Goal: Task Accomplishment & Management: Manage account settings

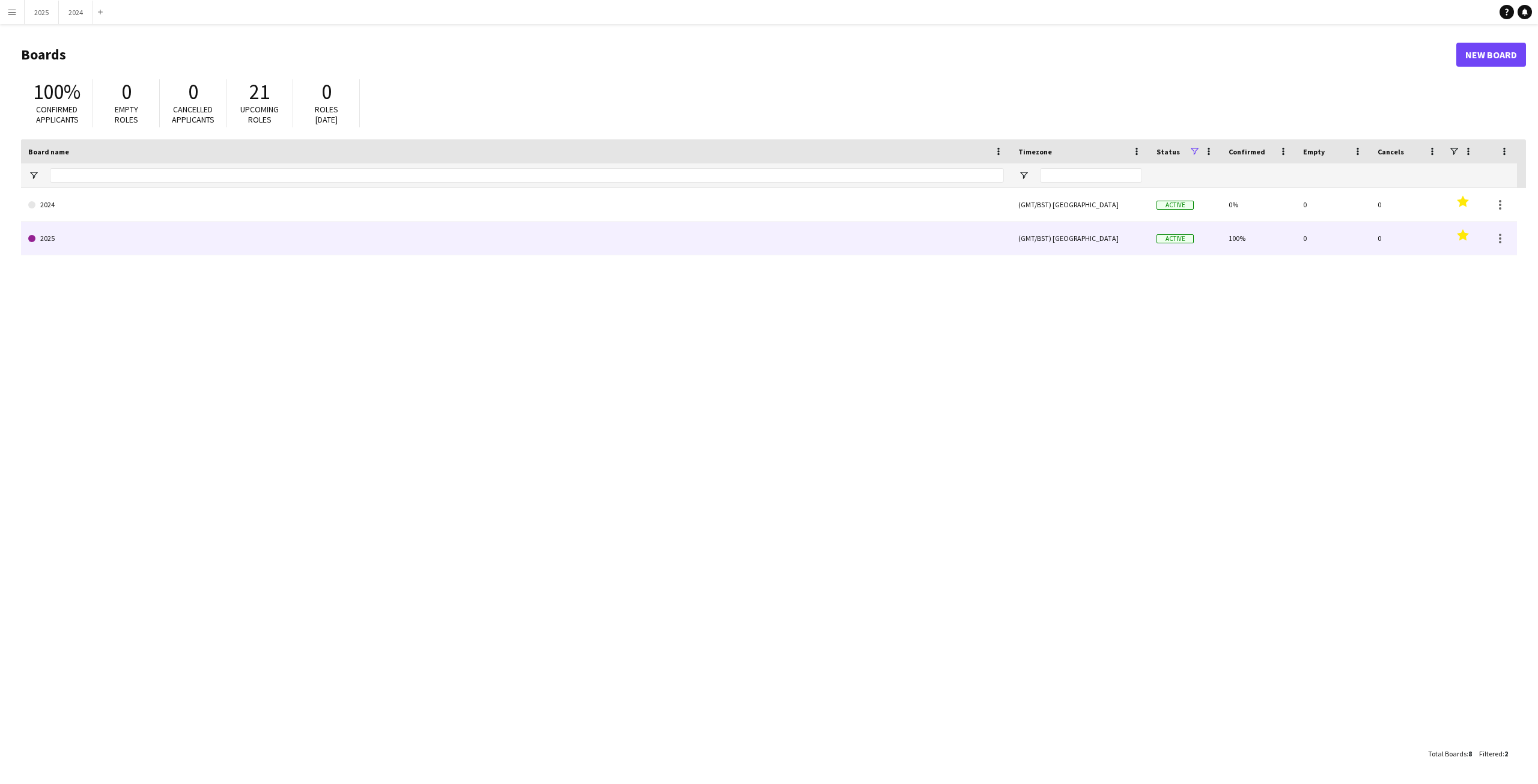
click at [49, 236] on link "2025" at bounding box center [516, 238] width 976 height 33
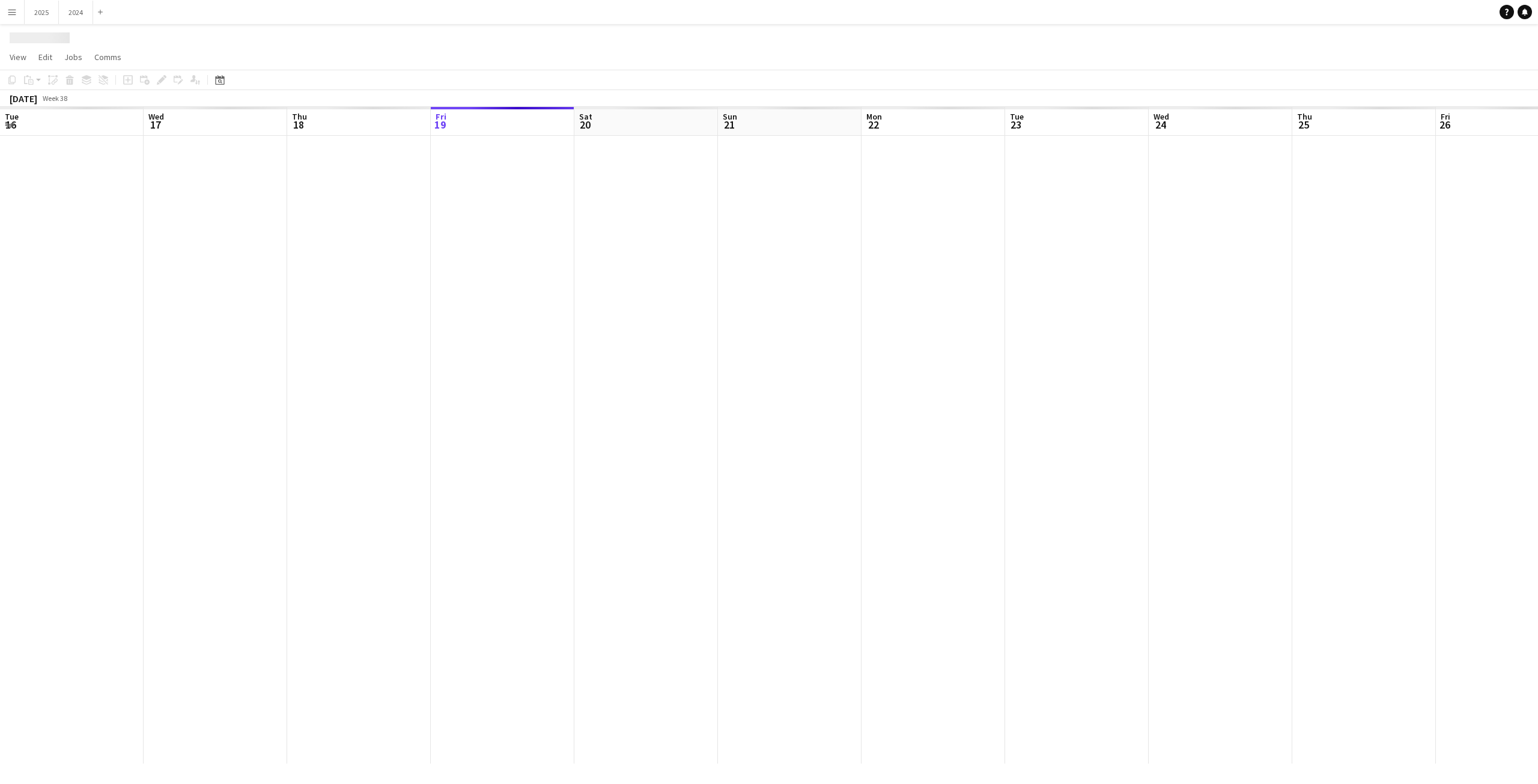
scroll to position [0, 287]
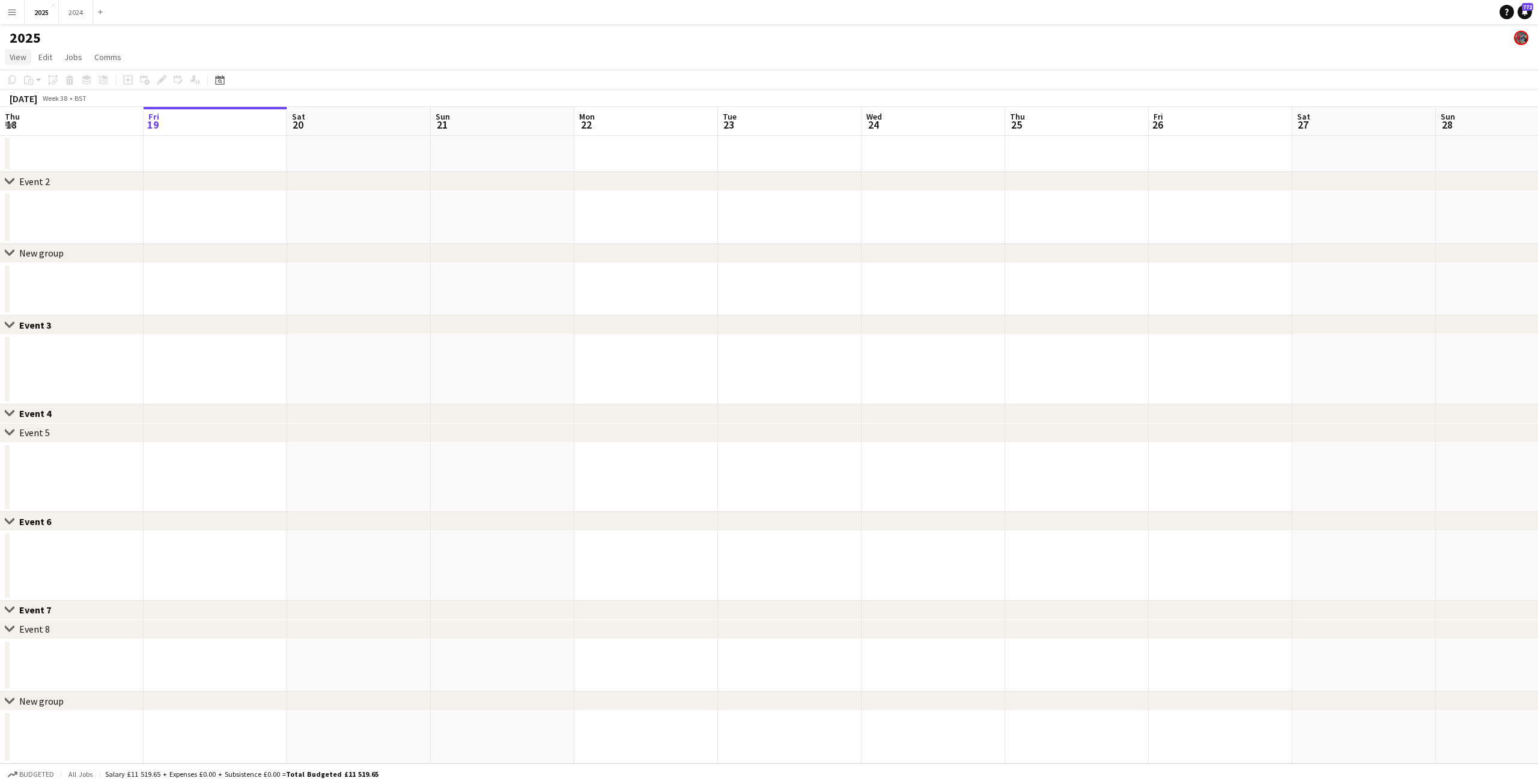
click at [19, 56] on span "View" at bounding box center [18, 57] width 17 height 11
click at [55, 135] on span "Month view" at bounding box center [35, 134] width 41 height 11
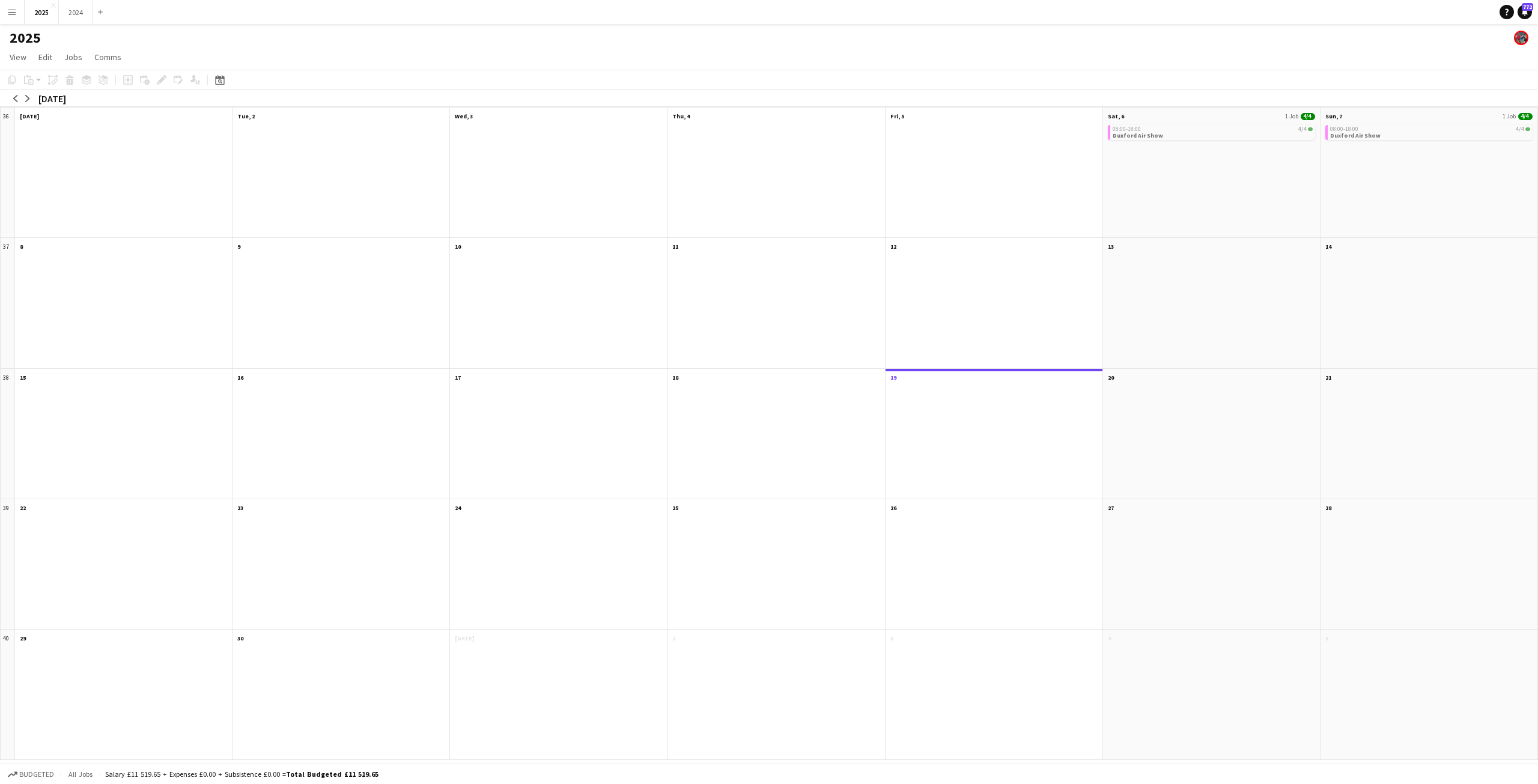
click at [9, 4] on button "Menu" at bounding box center [12, 12] width 24 height 24
click at [142, 81] on link "Recruiting" at bounding box center [181, 90] width 120 height 24
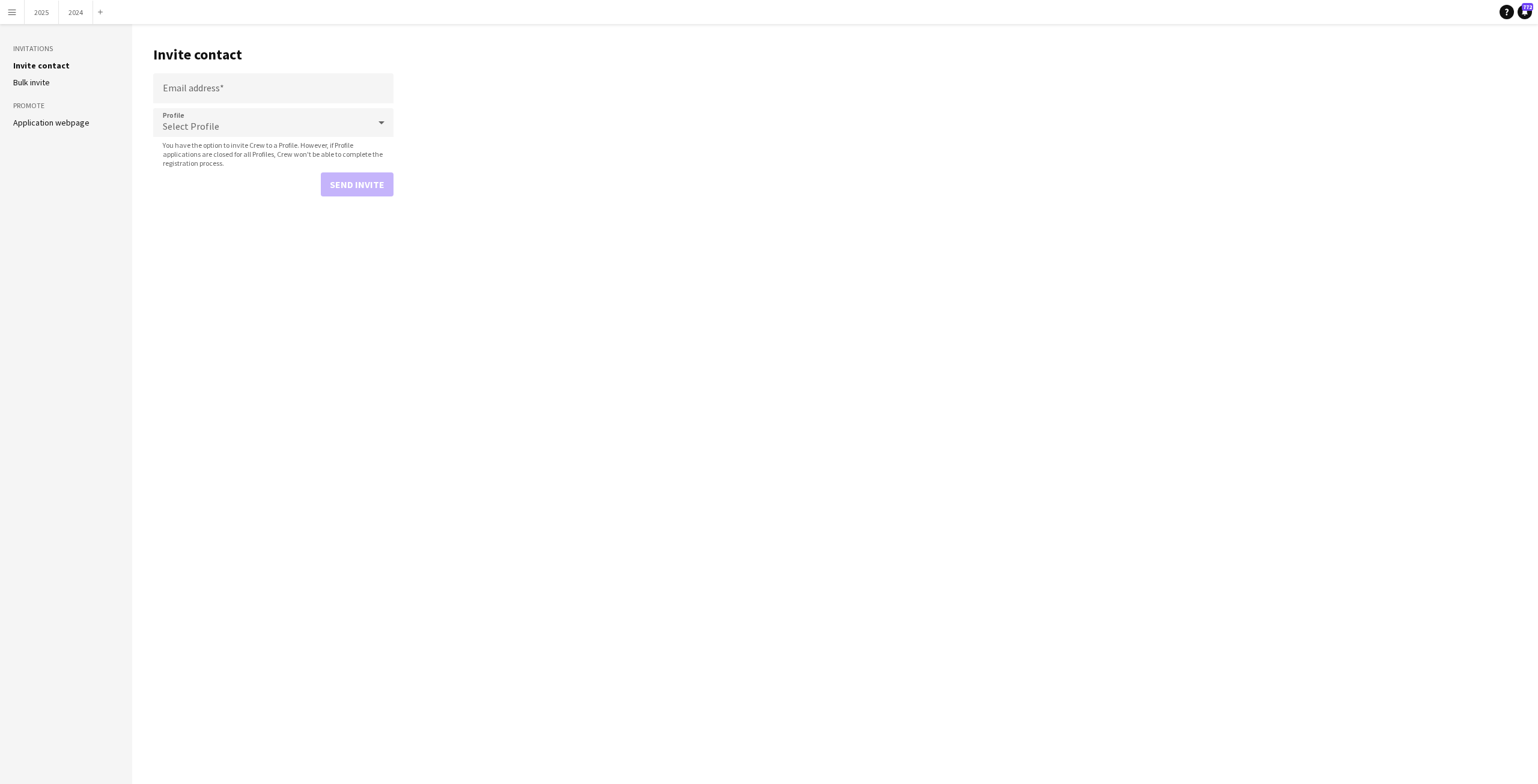
click at [9, 10] on app-icon "Menu" at bounding box center [11, 11] width 9 height 9
click at [162, 71] on link "All jobs" at bounding box center [181, 66] width 120 height 24
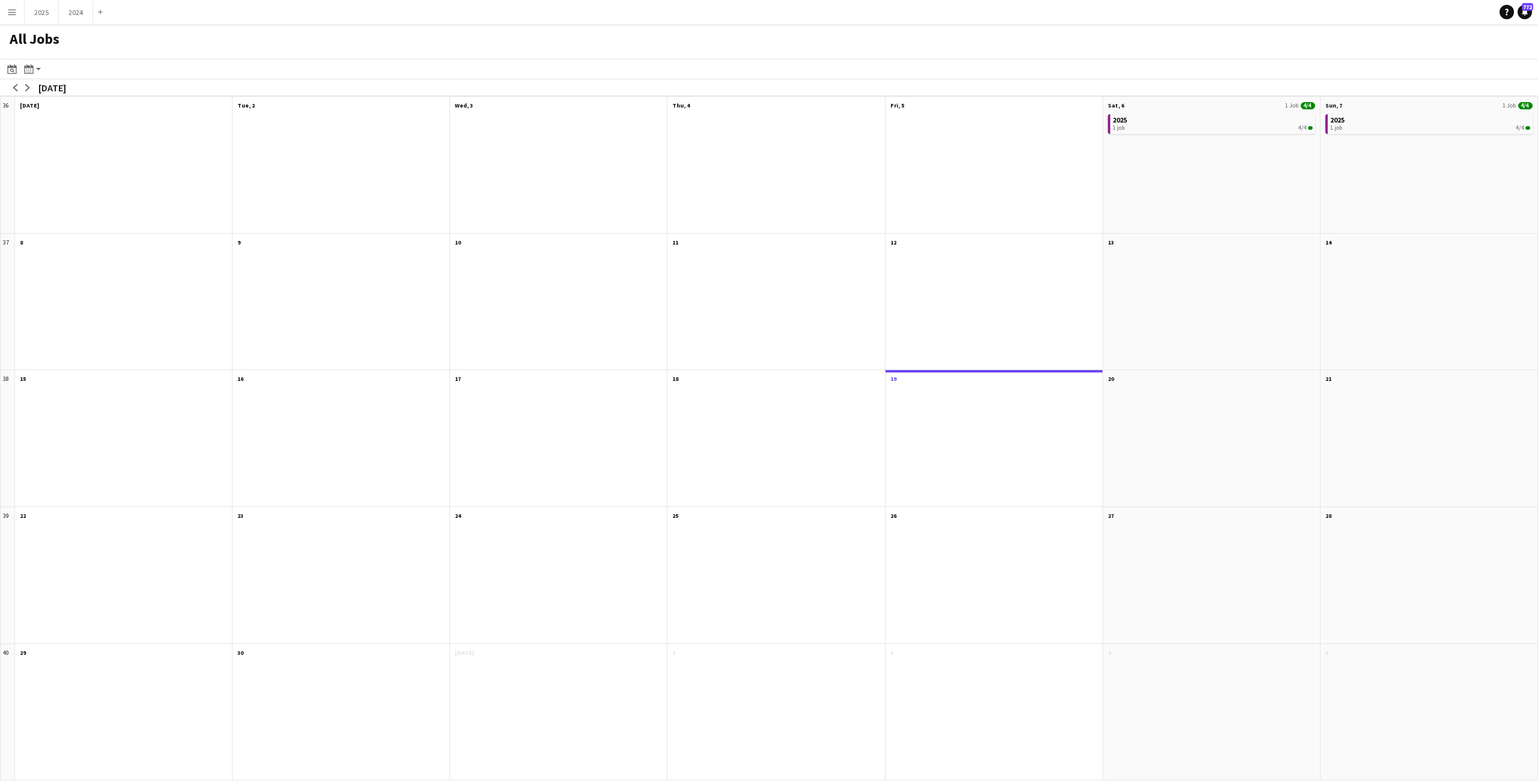
drag, startPoint x: 10, startPoint y: 11, endPoint x: 17, endPoint y: 21, distance: 12.2
click at [11, 15] on app-icon "Menu" at bounding box center [11, 11] width 9 height 9
click at [162, 94] on link "Status" at bounding box center [181, 90] width 120 height 24
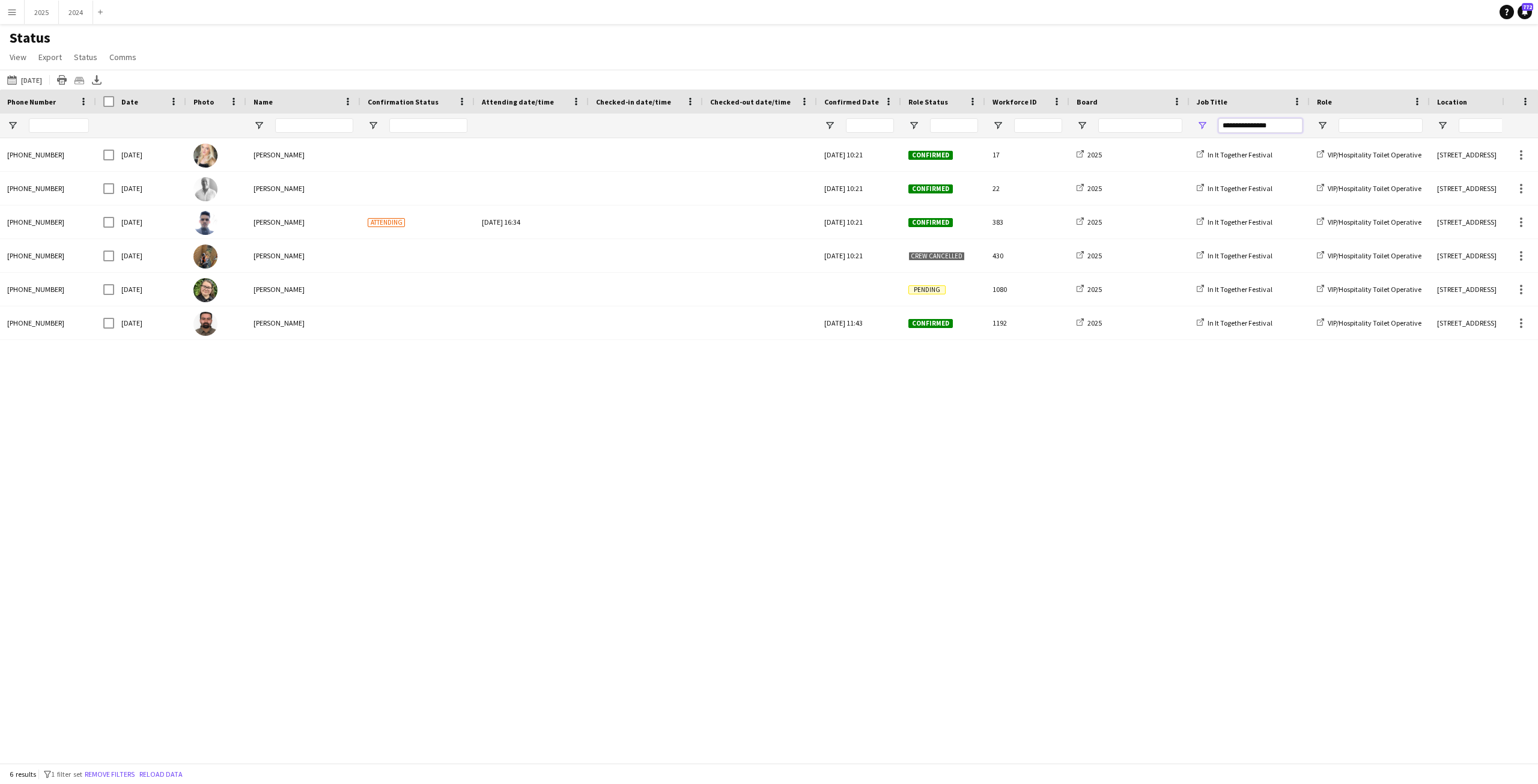
click at [1273, 126] on input "**********" at bounding box center [1261, 125] width 84 height 14
drag, startPoint x: 1273, startPoint y: 126, endPoint x: 1214, endPoint y: 119, distance: 59.4
click at [1214, 119] on div "**********" at bounding box center [1249, 125] width 120 height 24
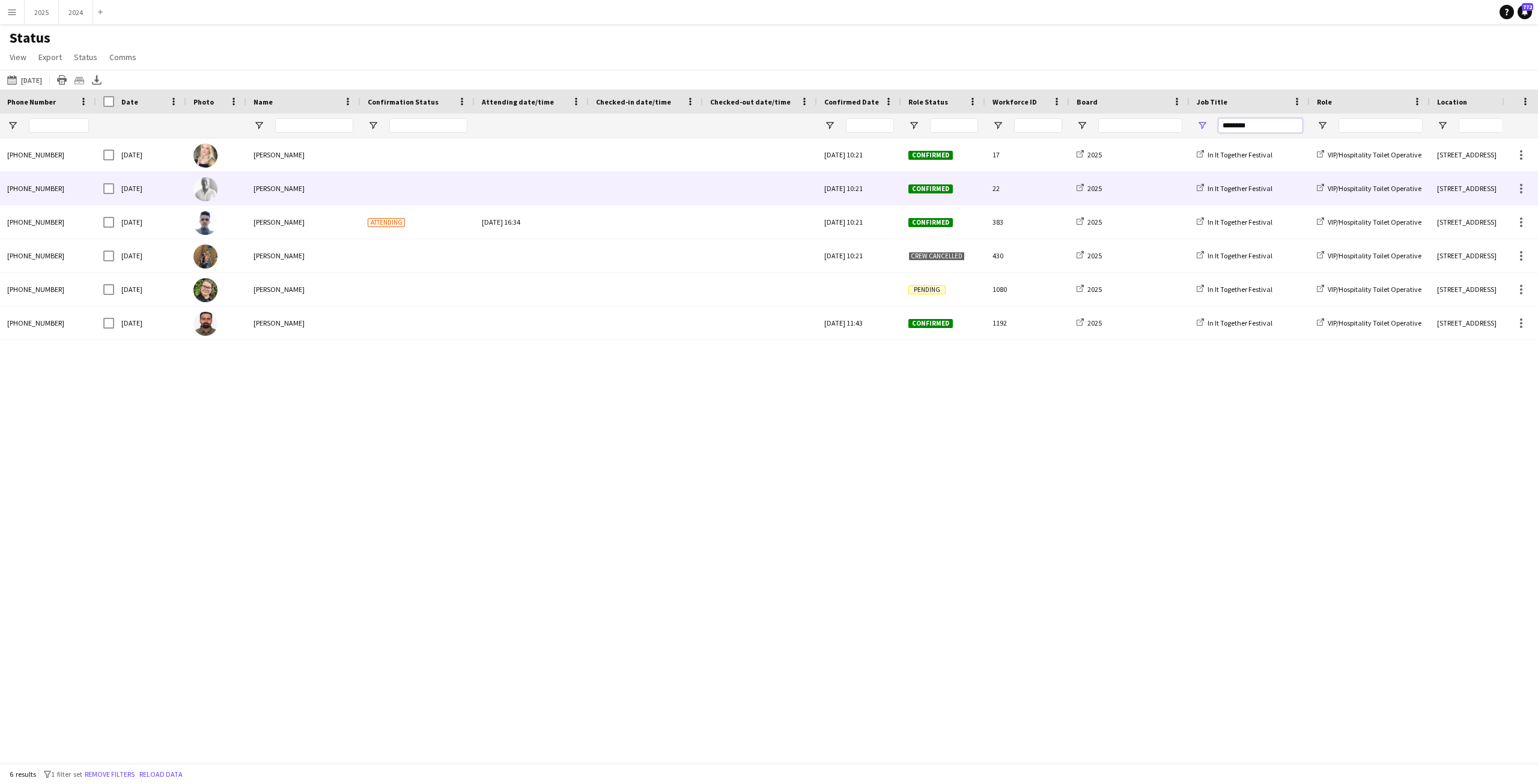
type input "********"
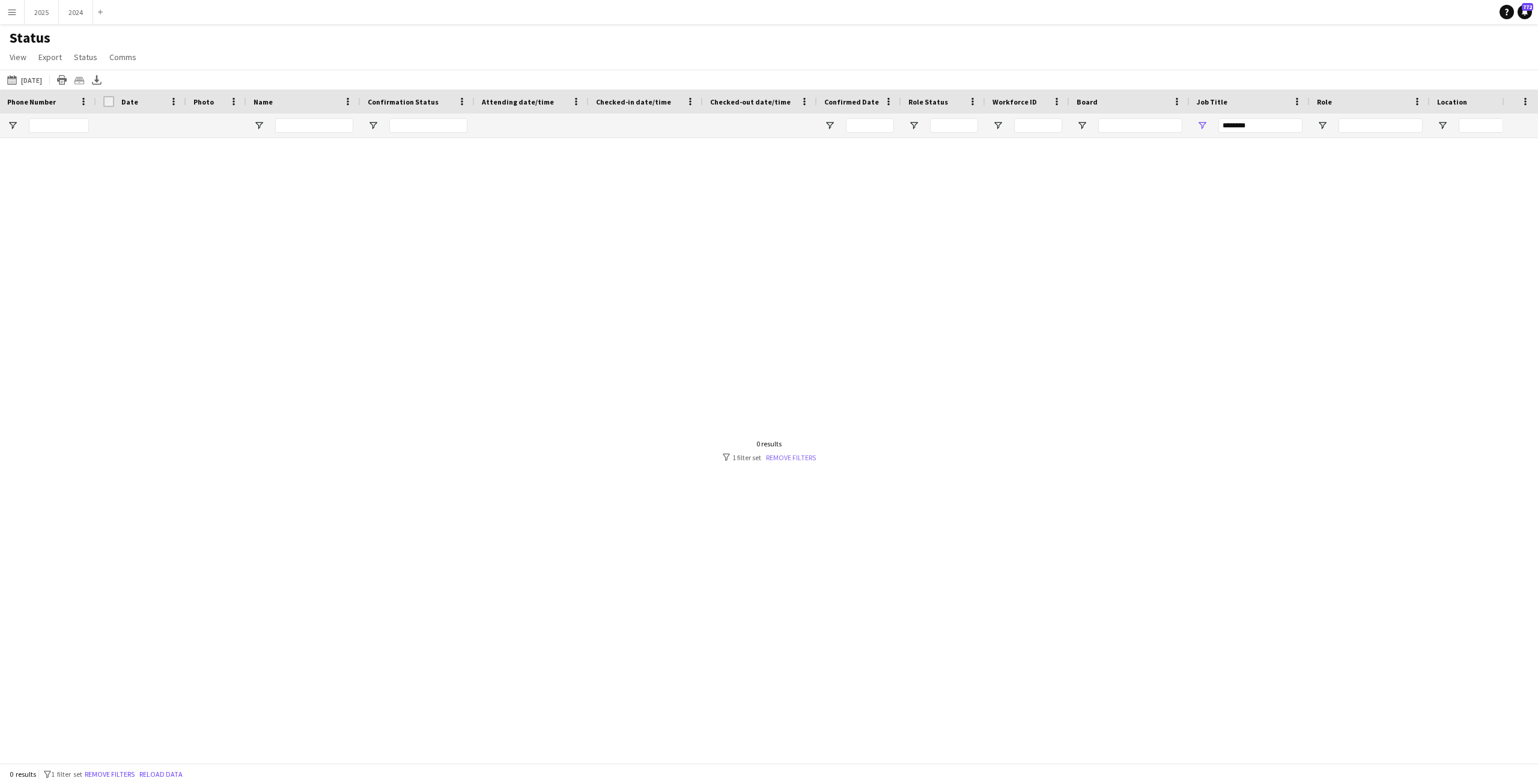
click at [781, 454] on link "Remove filters" at bounding box center [791, 457] width 50 height 9
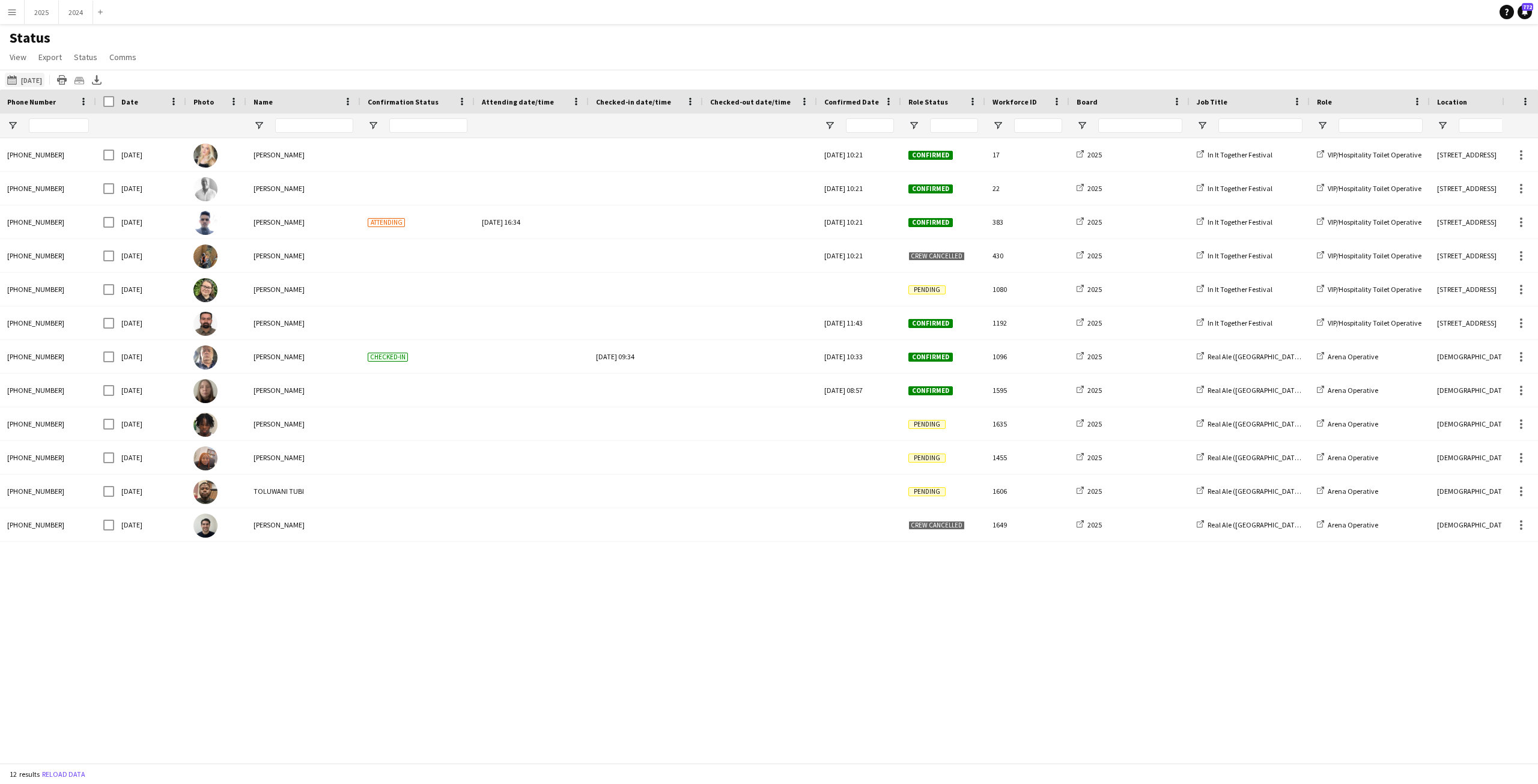
click at [44, 75] on button "[DATE] to [DATE] [DATE]" at bounding box center [25, 80] width 40 height 14
click at [147, 123] on span "Previous month" at bounding box center [150, 127] width 24 height 24
click at [146, 124] on span "Previous month" at bounding box center [150, 127] width 24 height 24
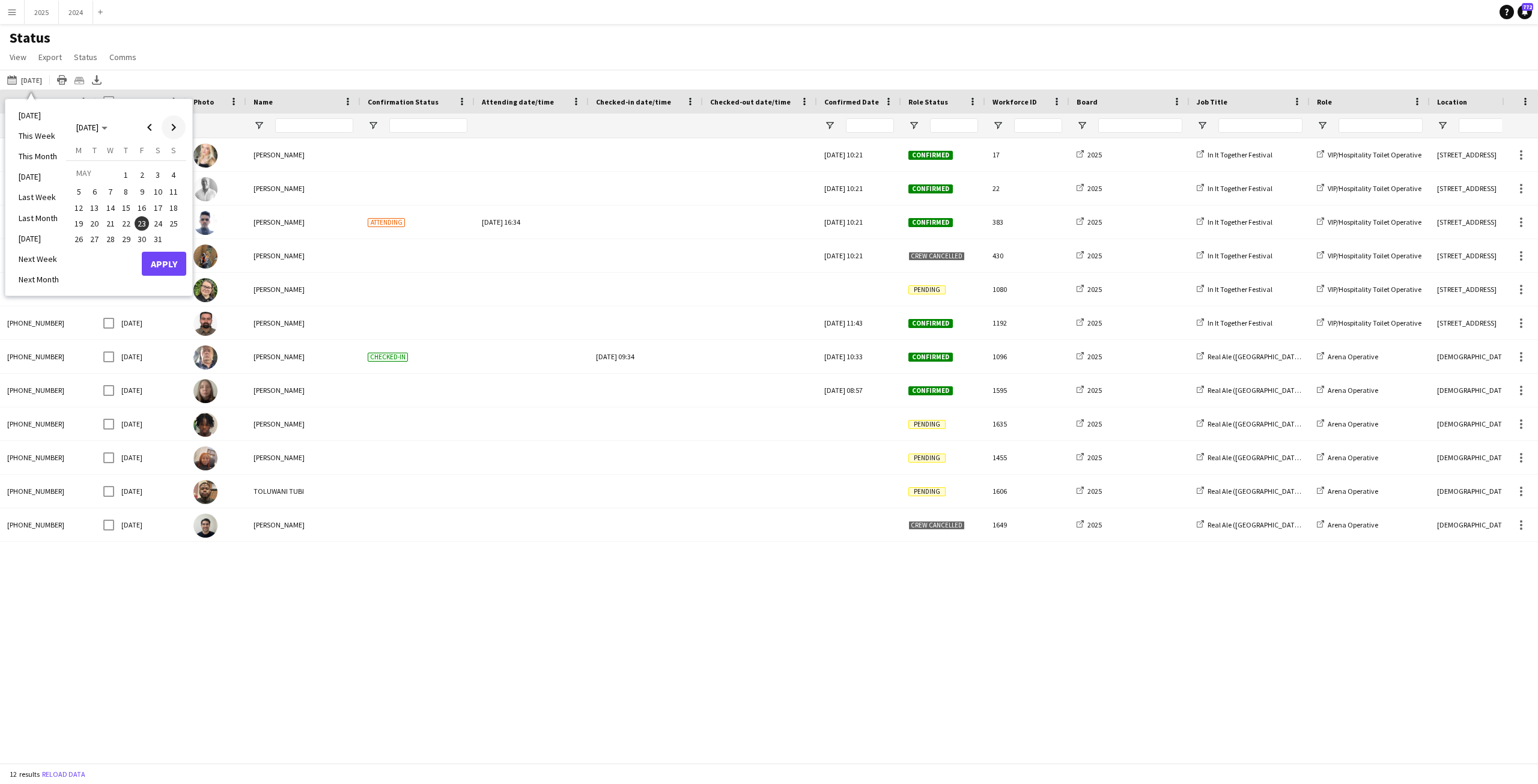
click at [178, 121] on span "Next month" at bounding box center [174, 127] width 24 height 24
click at [157, 220] on span "21" at bounding box center [158, 224] width 14 height 14
click at [160, 273] on button "Apply" at bounding box center [164, 280] width 44 height 24
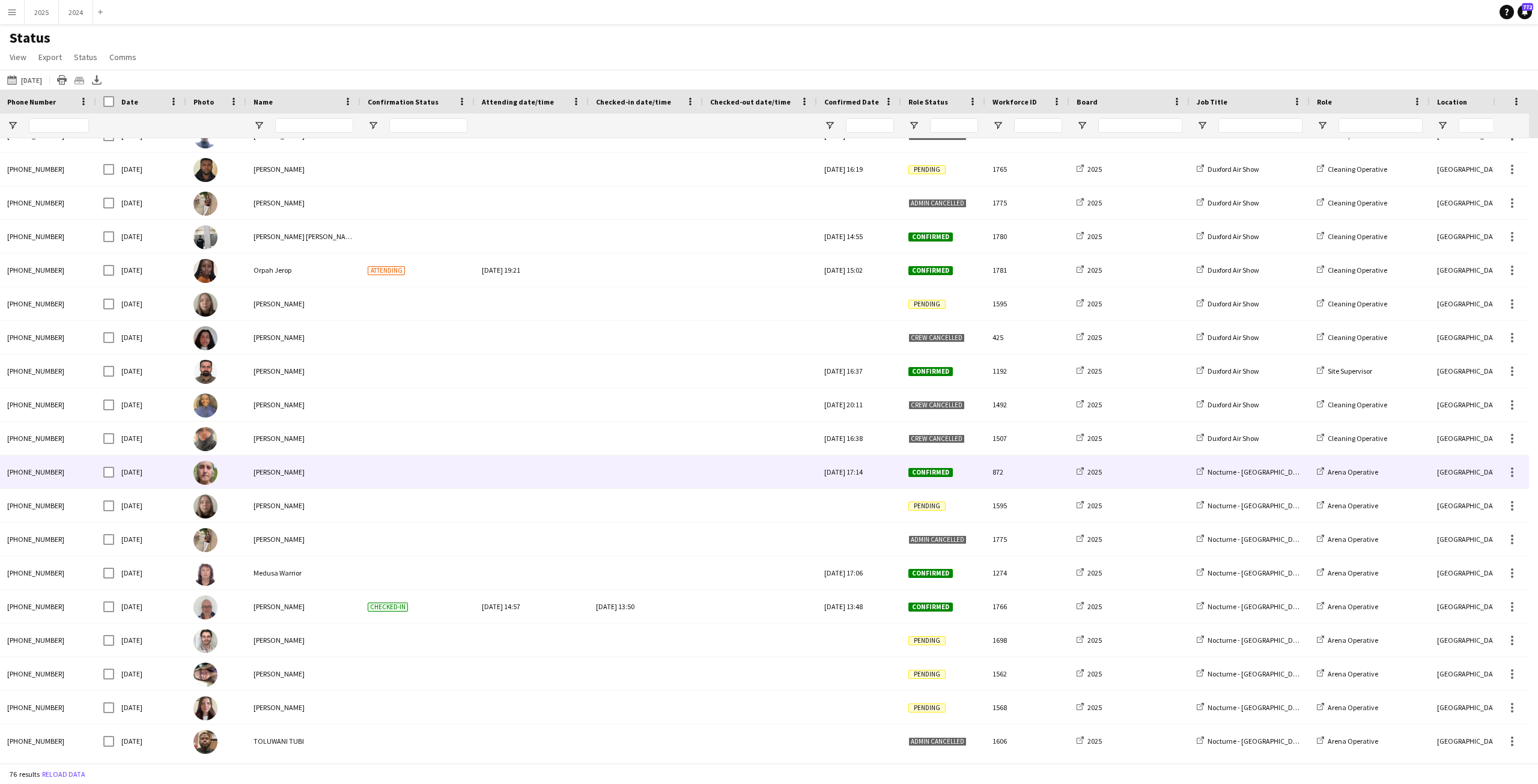
scroll to position [1772, 0]
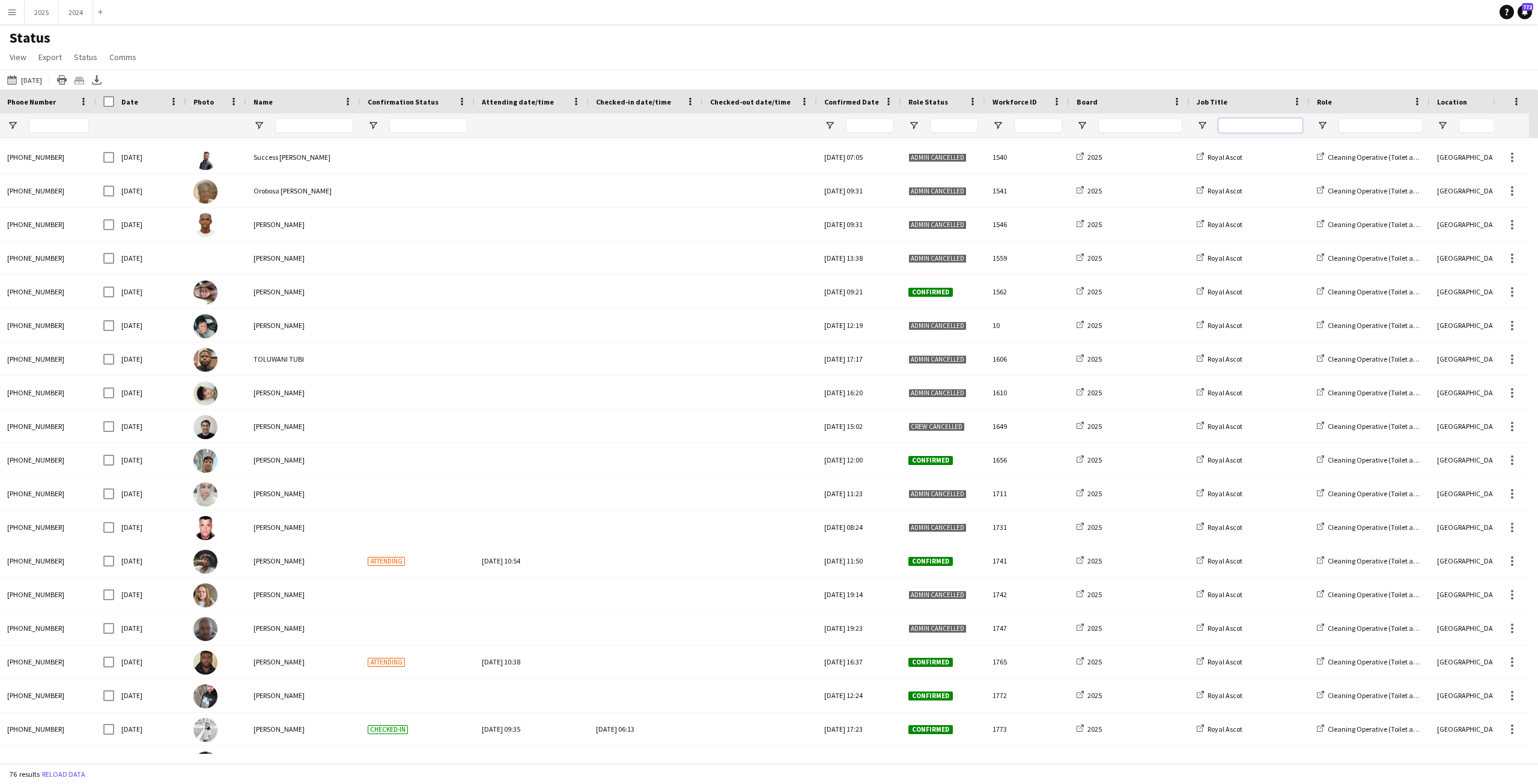
click at [1265, 119] on input "Job Title Filter Input" at bounding box center [1261, 125] width 84 height 14
type input "**********"
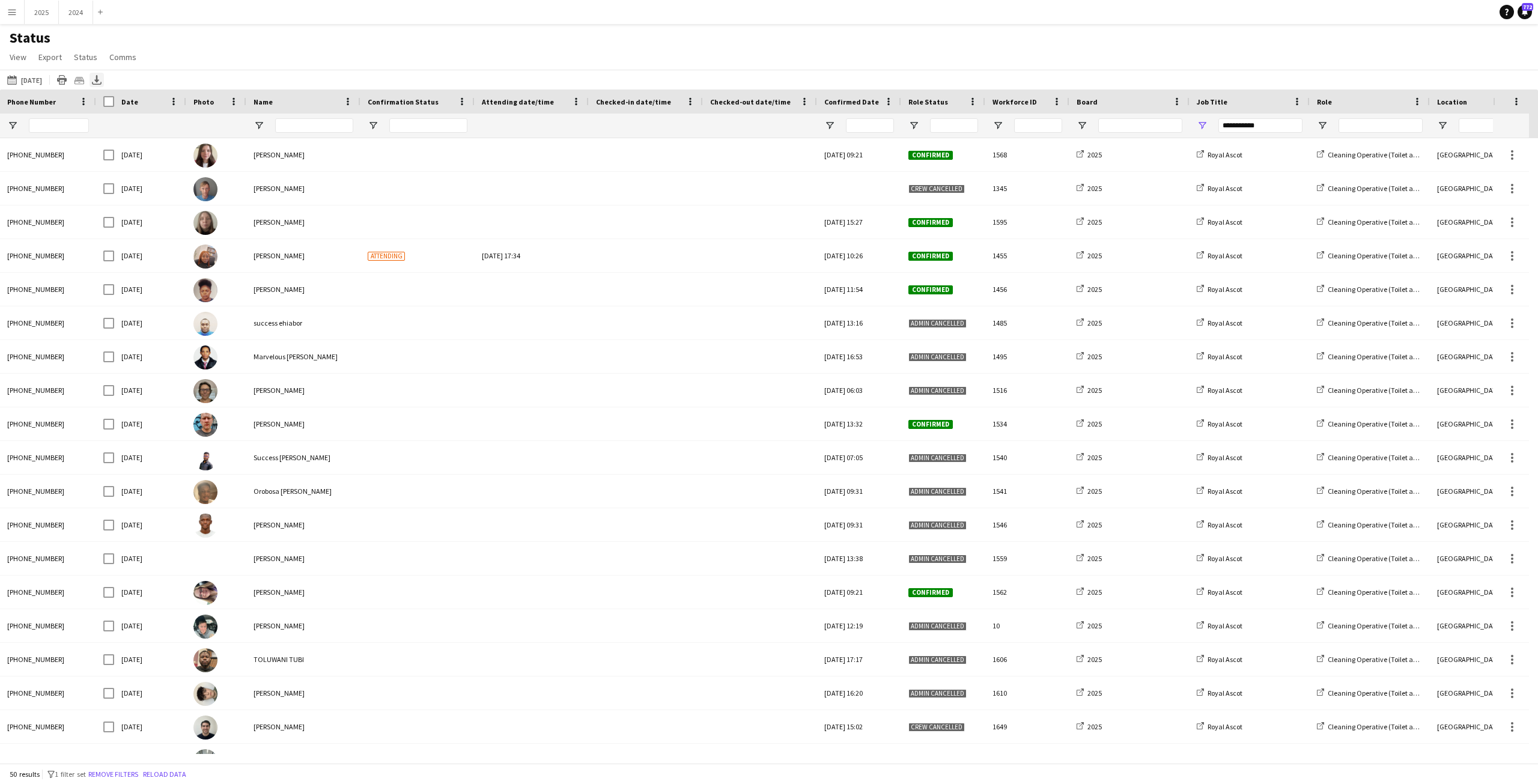
click at [102, 83] on icon "Export XLSX" at bounding box center [96, 79] width 9 height 9
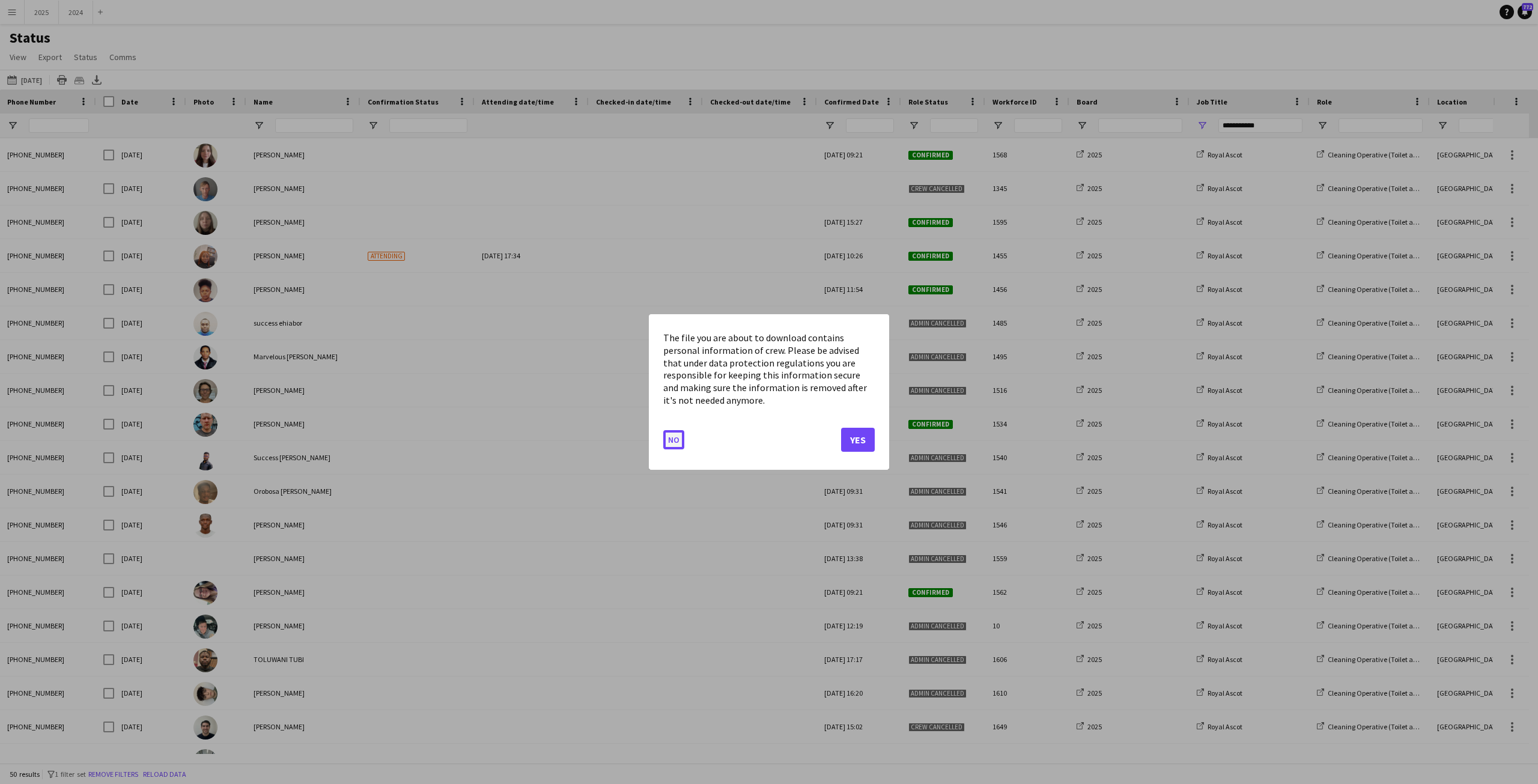
click at [670, 437] on button "No" at bounding box center [674, 439] width 21 height 19
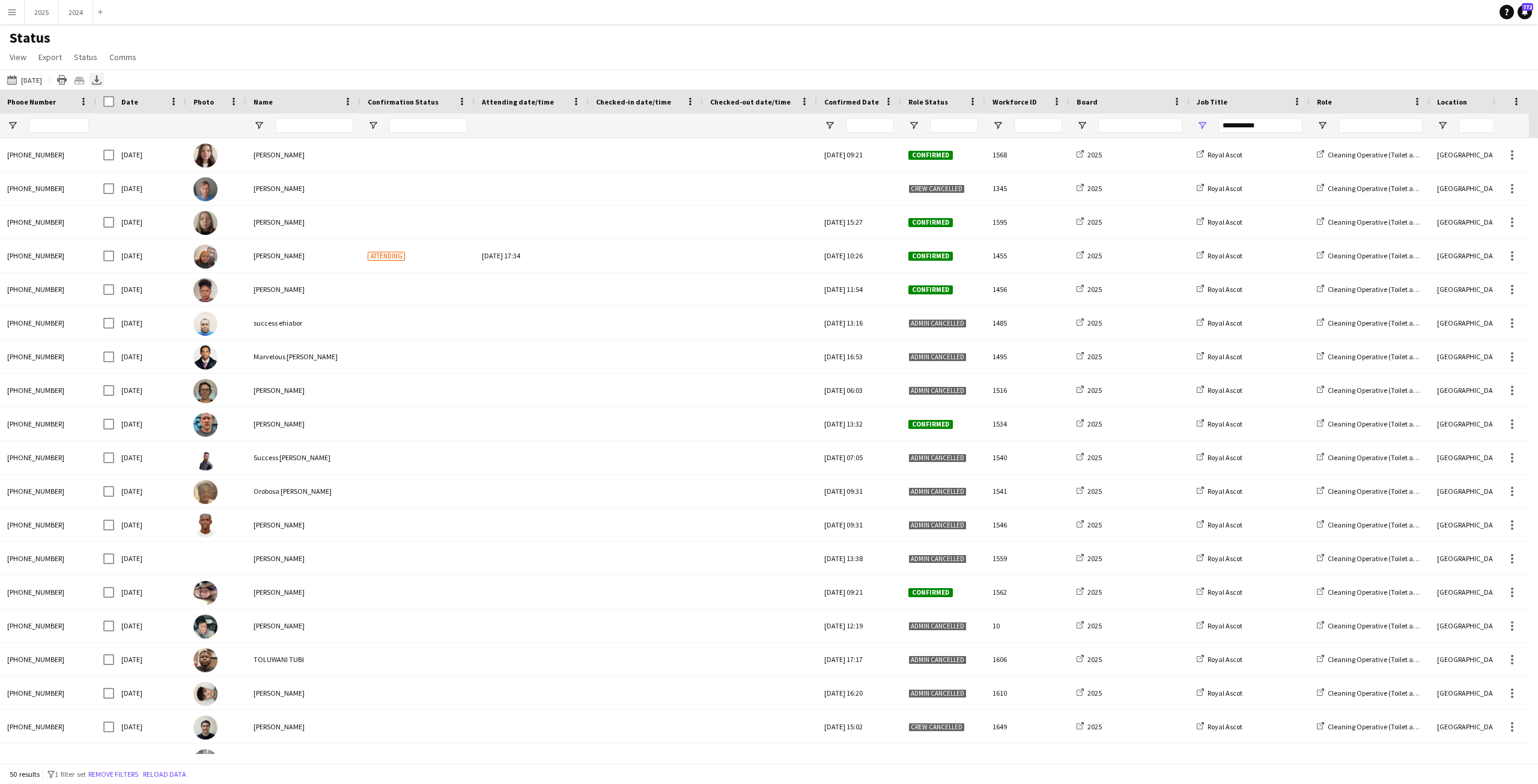
click at [99, 81] on icon at bounding box center [96, 78] width 5 height 7
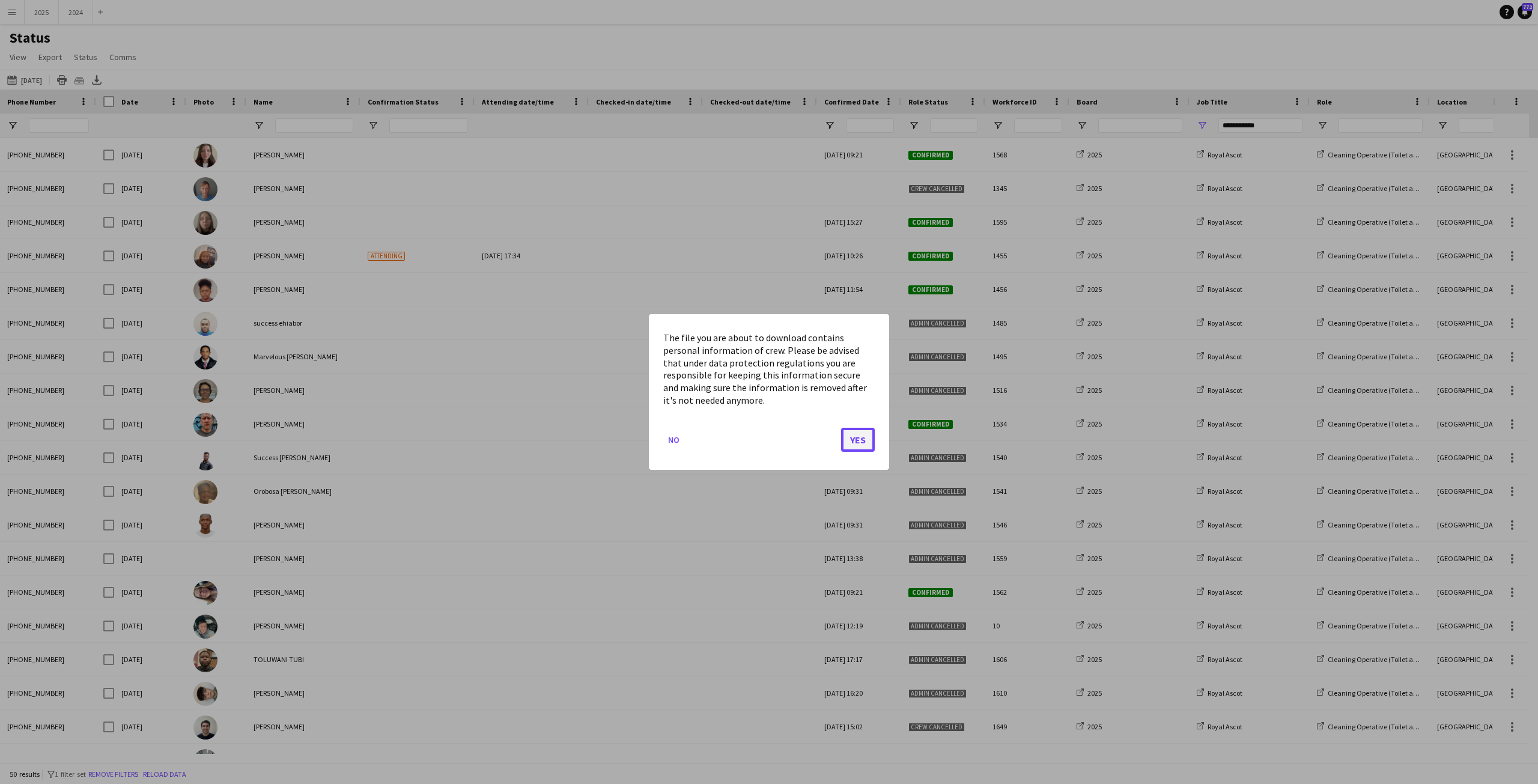
click at [856, 440] on button "Yes" at bounding box center [858, 440] width 33 height 24
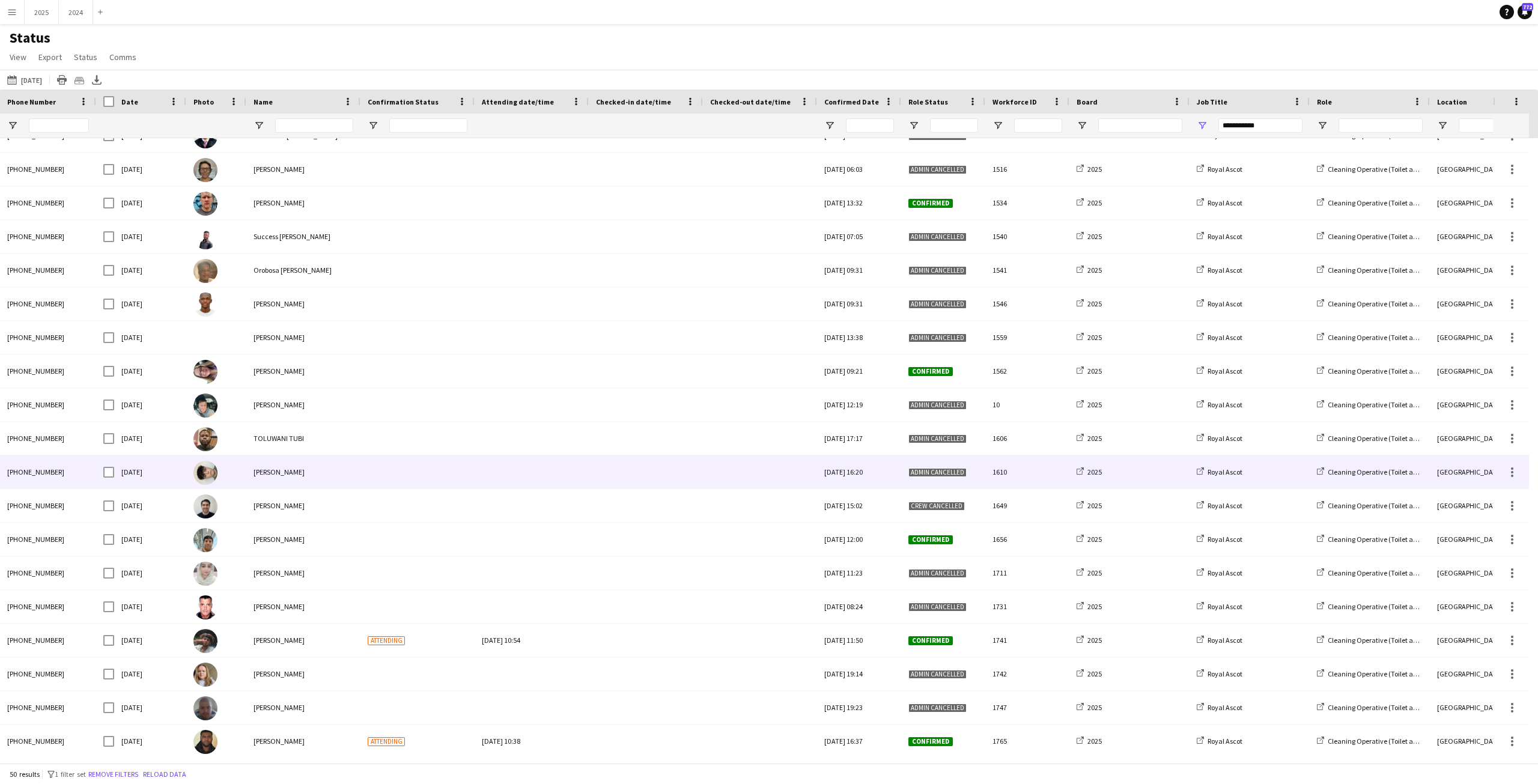
scroll to position [4, 0]
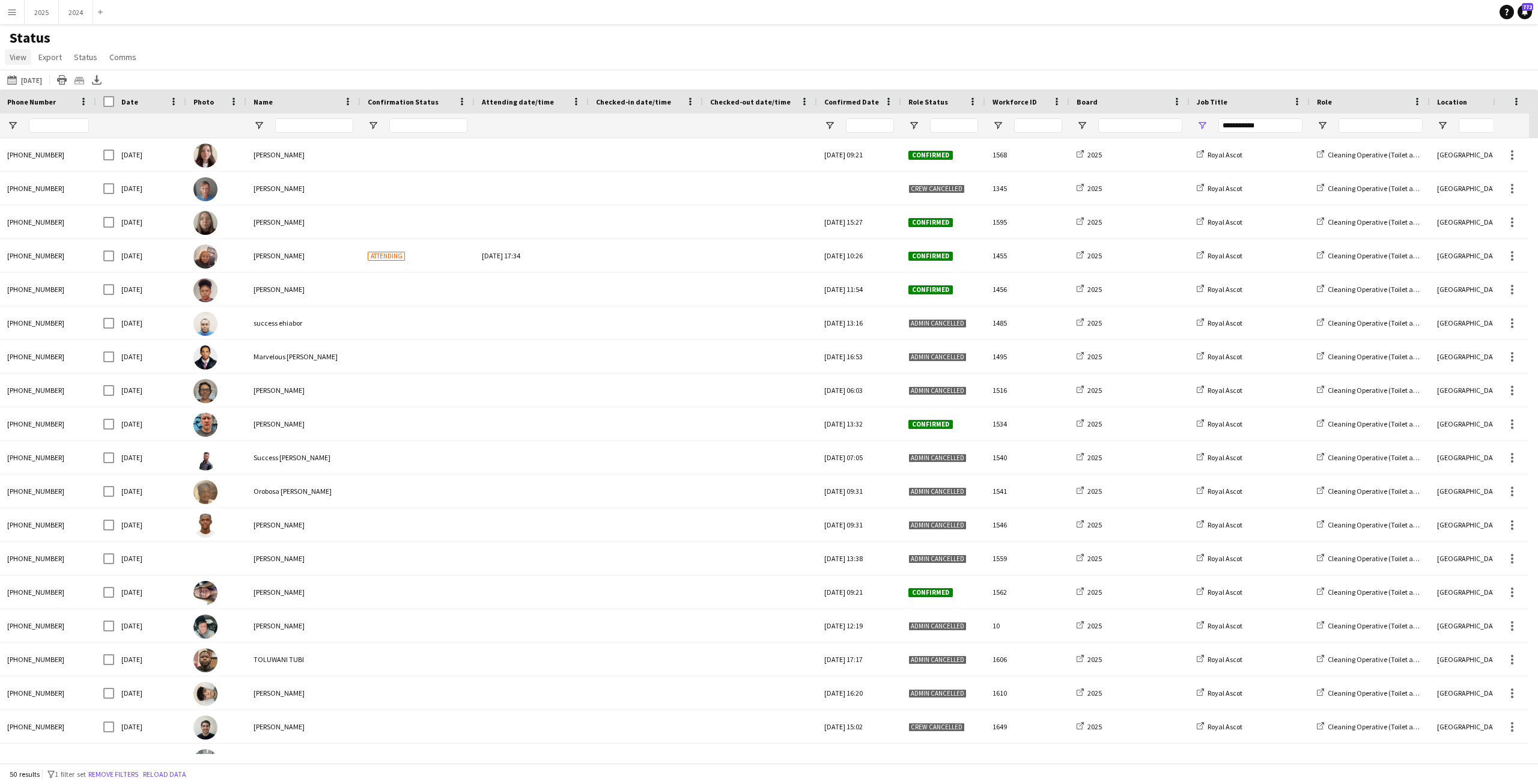
click at [21, 56] on span "View" at bounding box center [18, 57] width 17 height 11
click at [15, 56] on span "View" at bounding box center [18, 57] width 17 height 11
click at [37, 13] on button "2025 Close" at bounding box center [42, 12] width 34 height 23
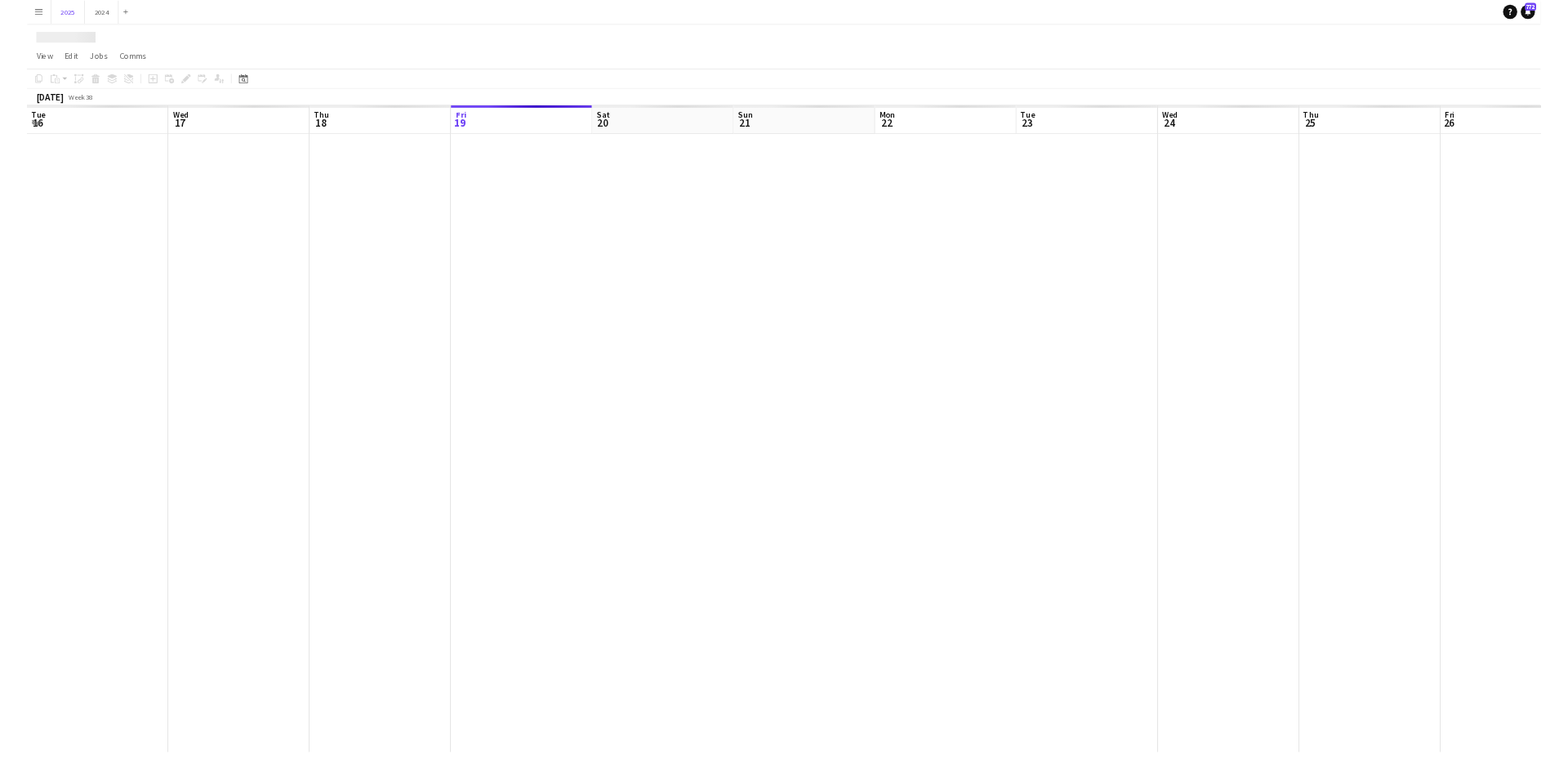
scroll to position [0, 390]
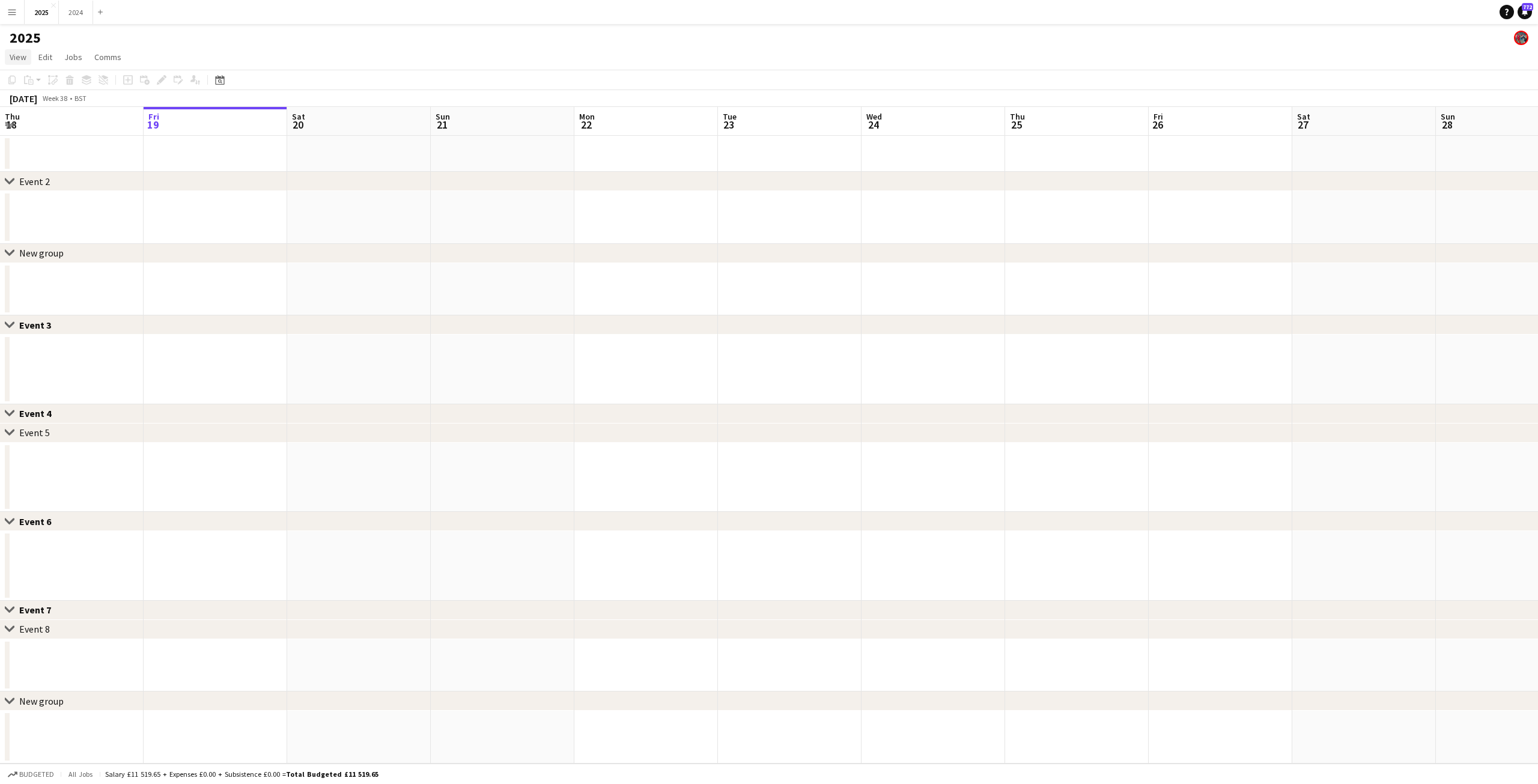
click at [17, 56] on span "View" at bounding box center [18, 57] width 17 height 11
click at [56, 135] on link "Month view" at bounding box center [53, 133] width 95 height 25
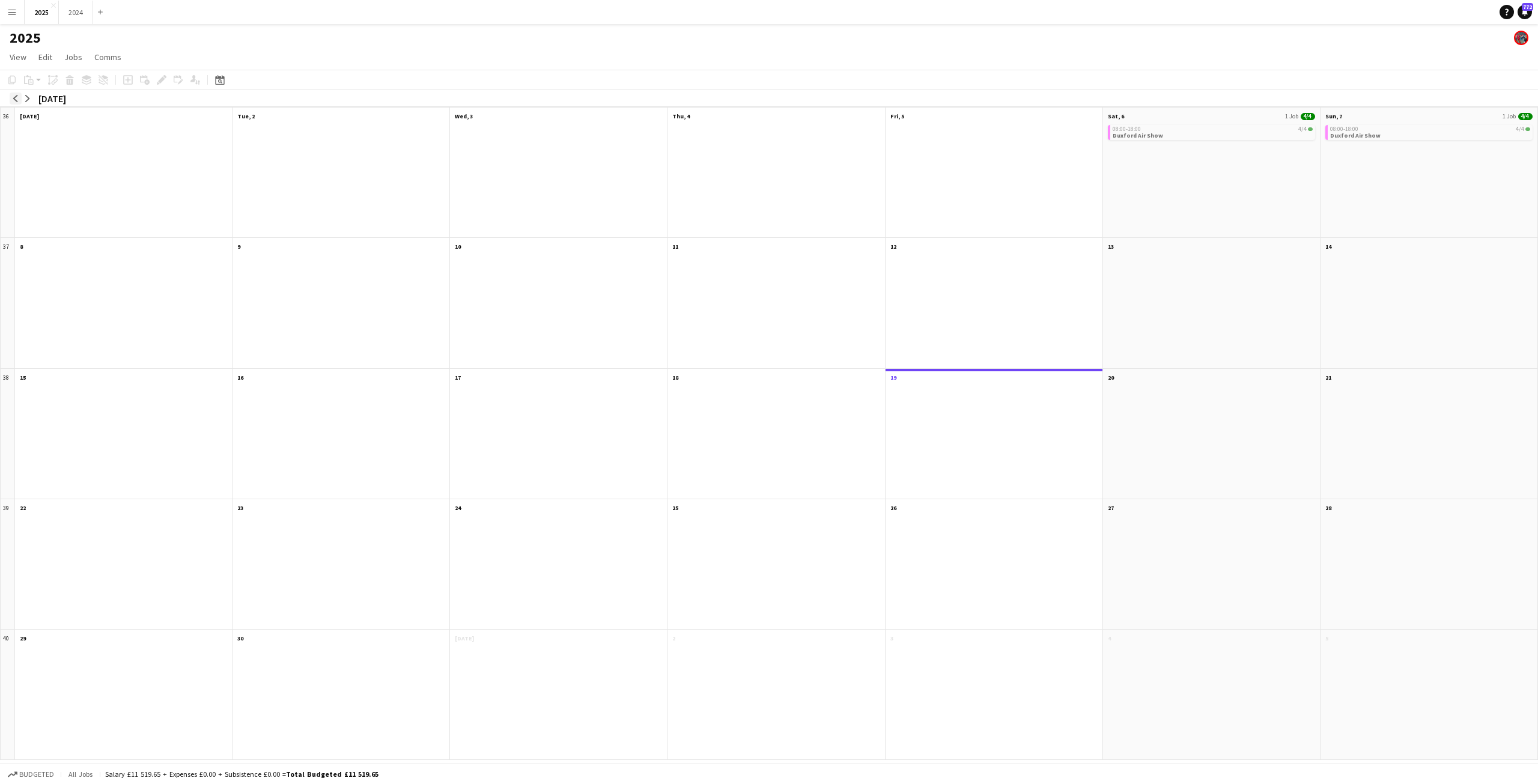
click at [15, 101] on app-icon "arrow-left" at bounding box center [16, 98] width 7 height 7
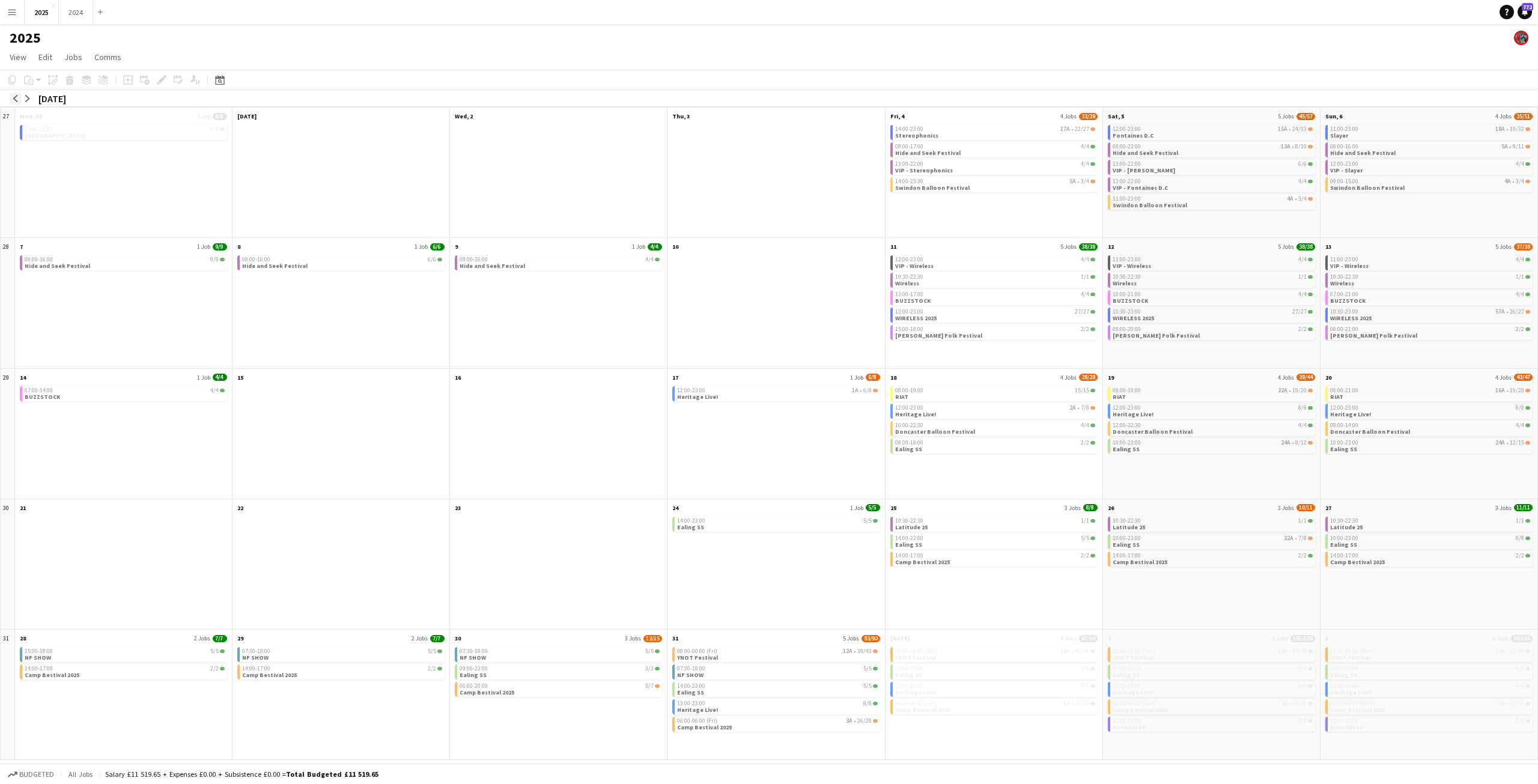
click at [15, 101] on app-icon "arrow-left" at bounding box center [16, 98] width 7 height 7
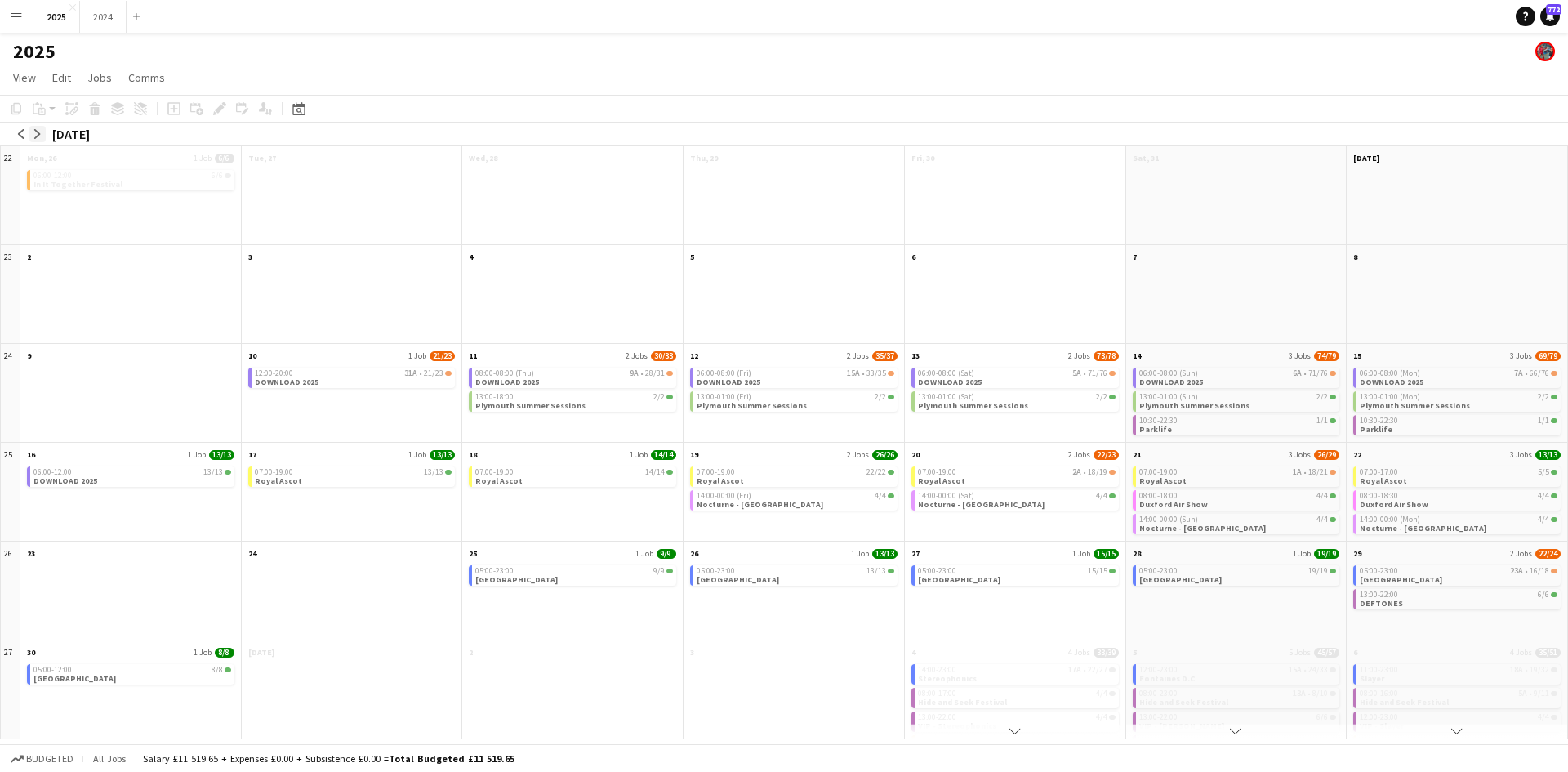
click at [32, 137] on button "arrow-right" at bounding box center [37, 134] width 16 height 16
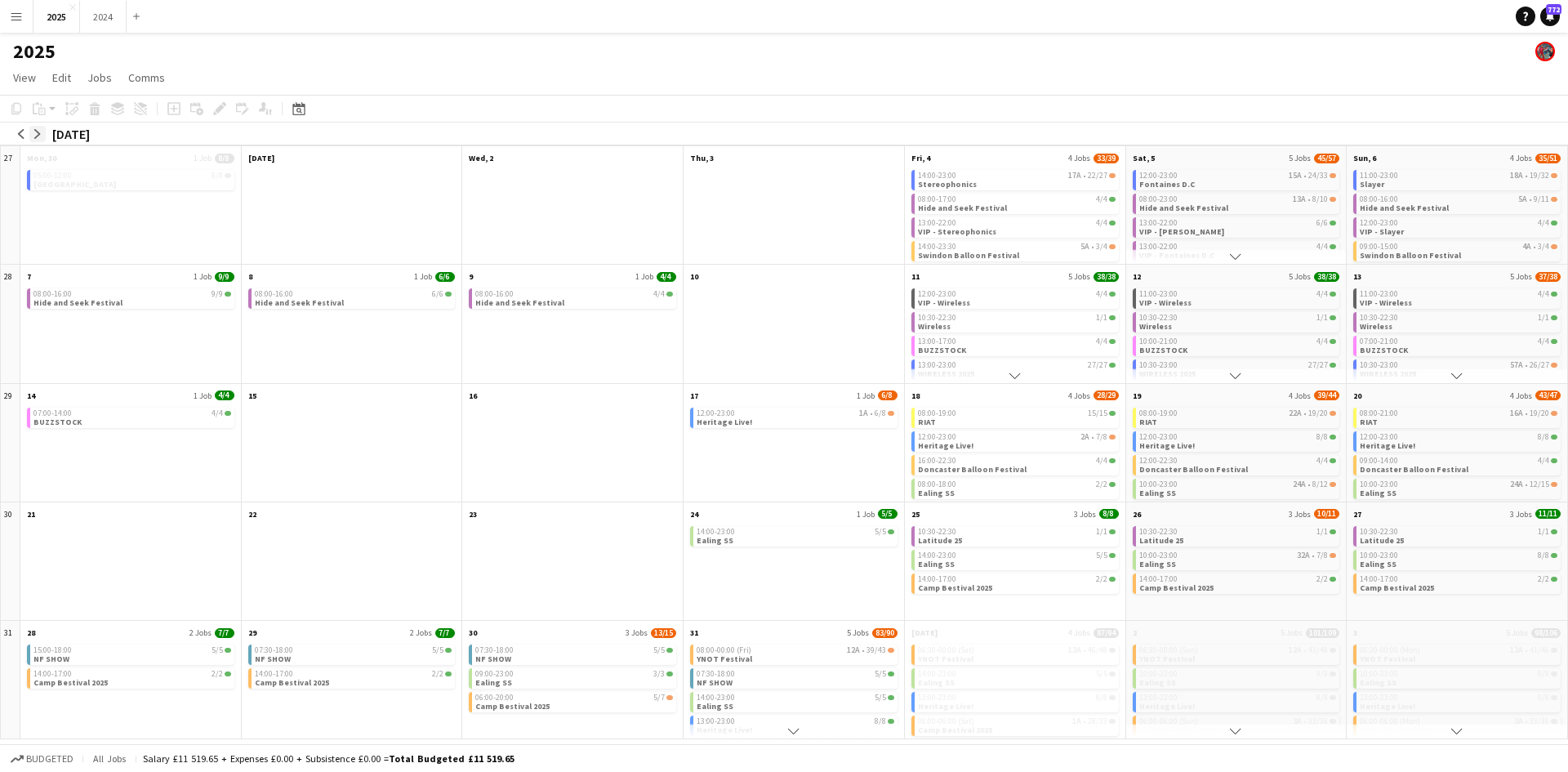
click at [32, 137] on button "arrow-right" at bounding box center [37, 134] width 16 height 16
